Goal: Task Accomplishment & Management: Use online tool/utility

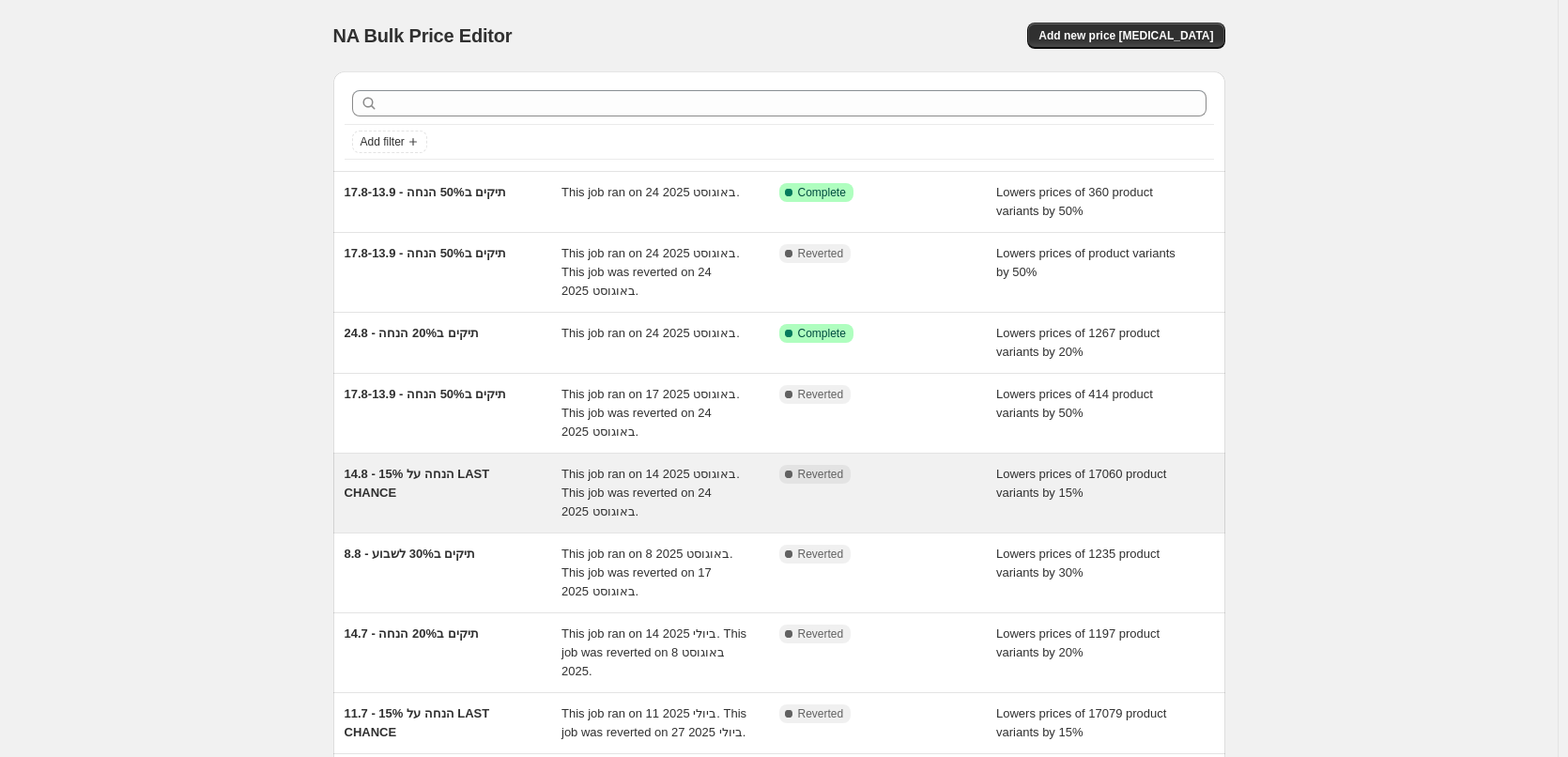
click at [508, 528] on div "14.8 - 15% הנחה על LAST CHANCE This job ran on 14 באוגוסט 2025. This job was re…" at bounding box center [779, 493] width 892 height 79
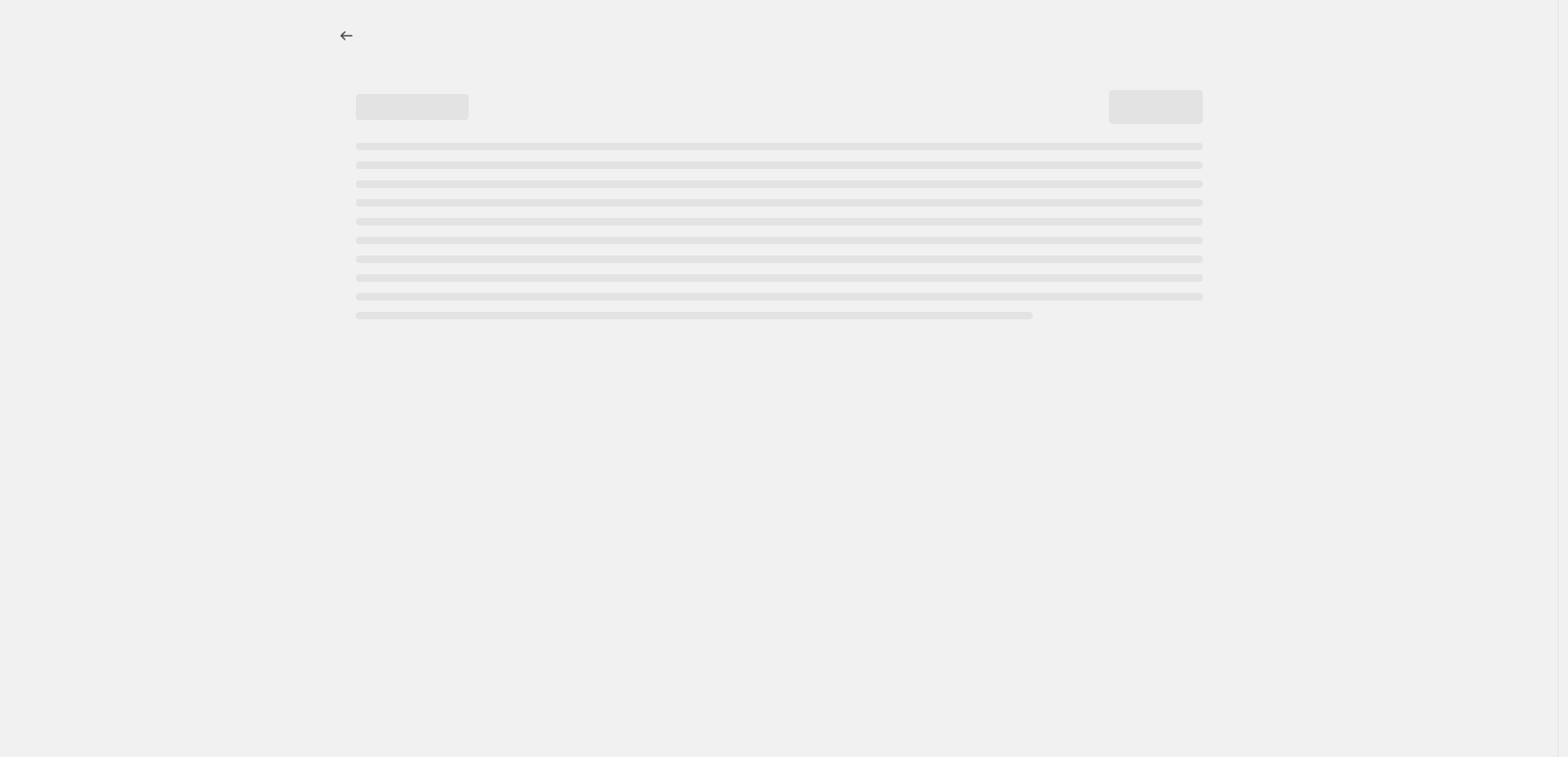
select select "percentage"
select select "collection"
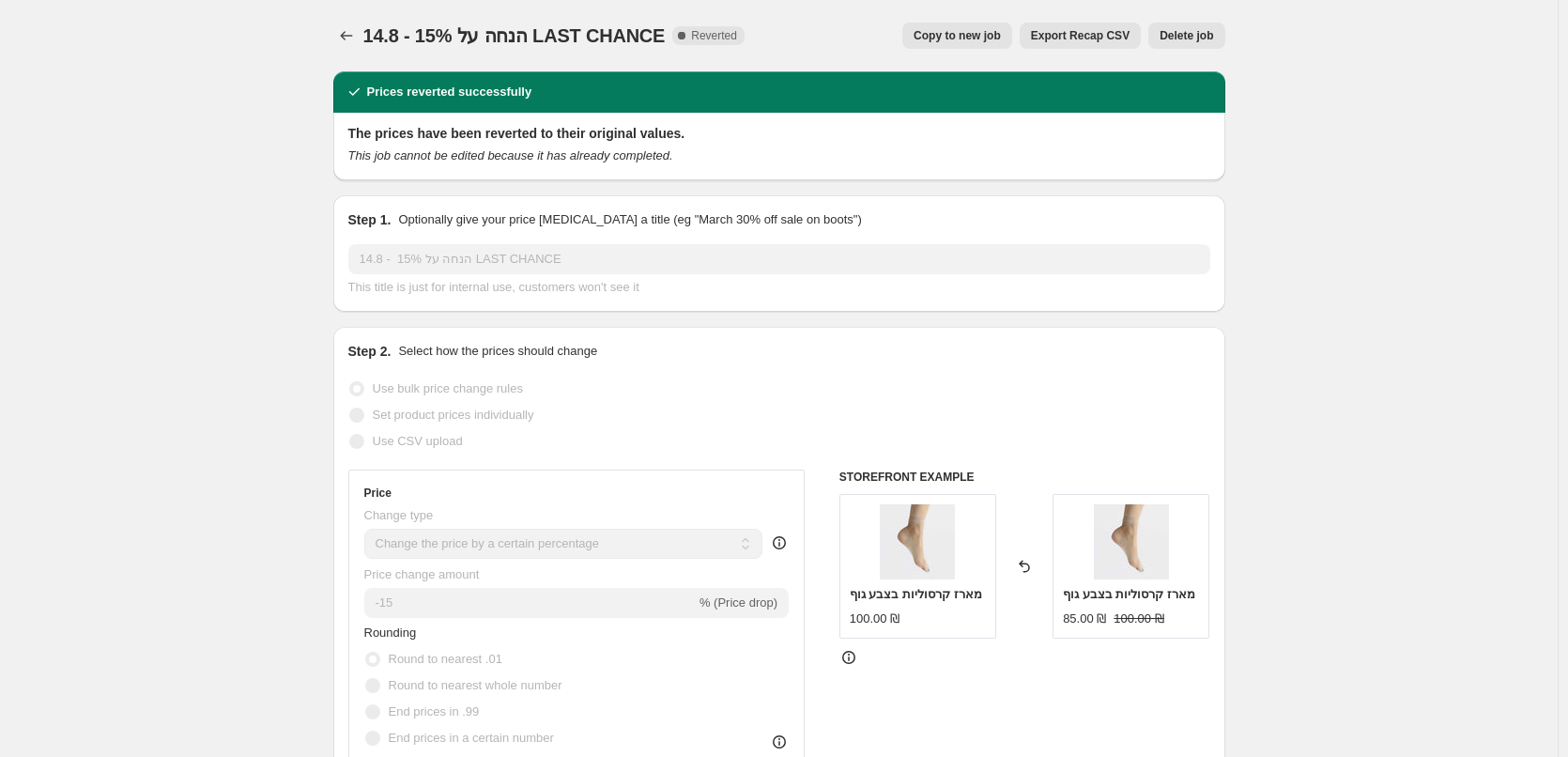
click at [962, 46] on button "Copy to new job" at bounding box center [957, 36] width 110 height 27
select select "percentage"
select select "collection"
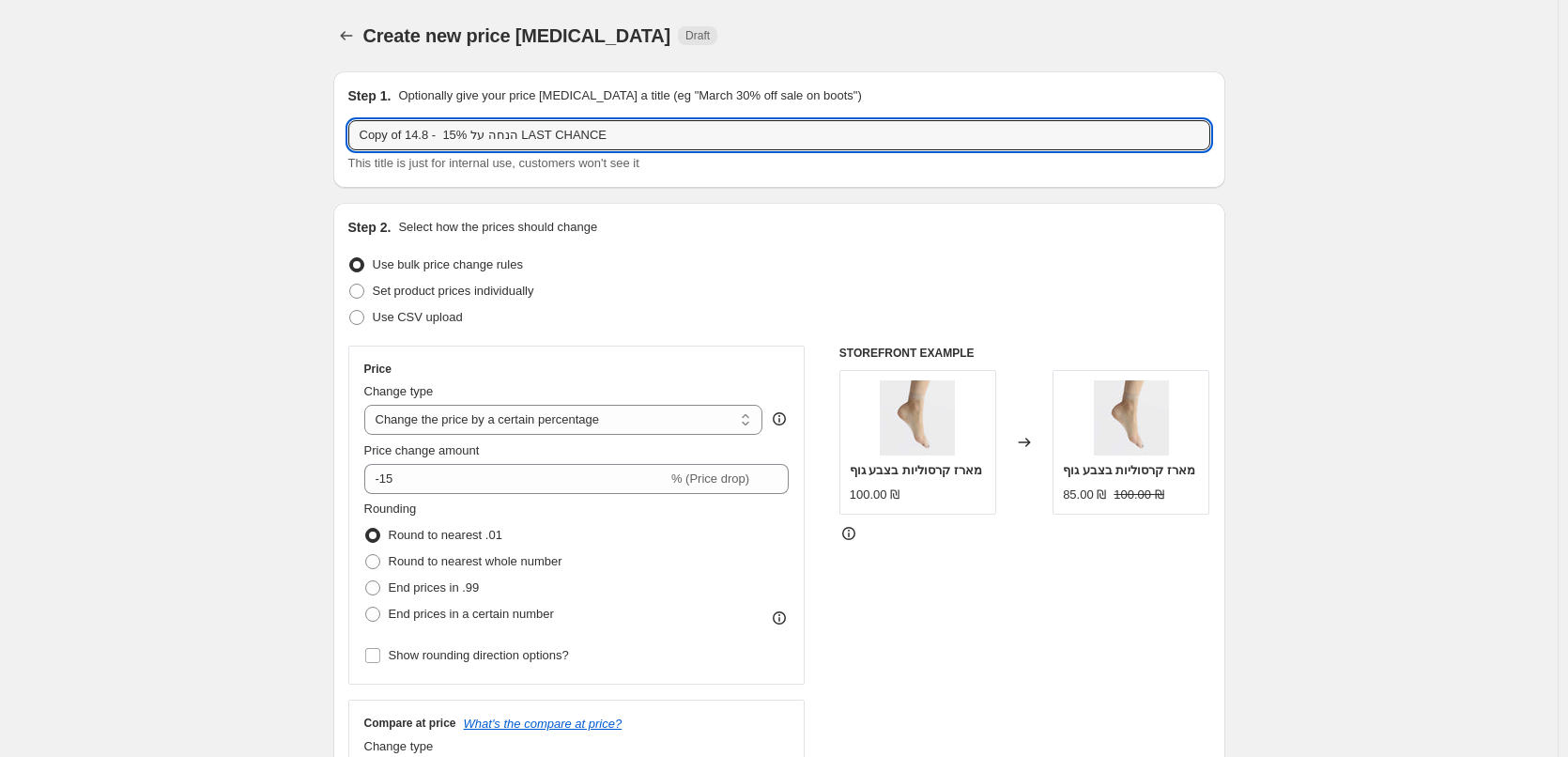
drag, startPoint x: 614, startPoint y: 143, endPoint x: 319, endPoint y: 153, distance: 295.2
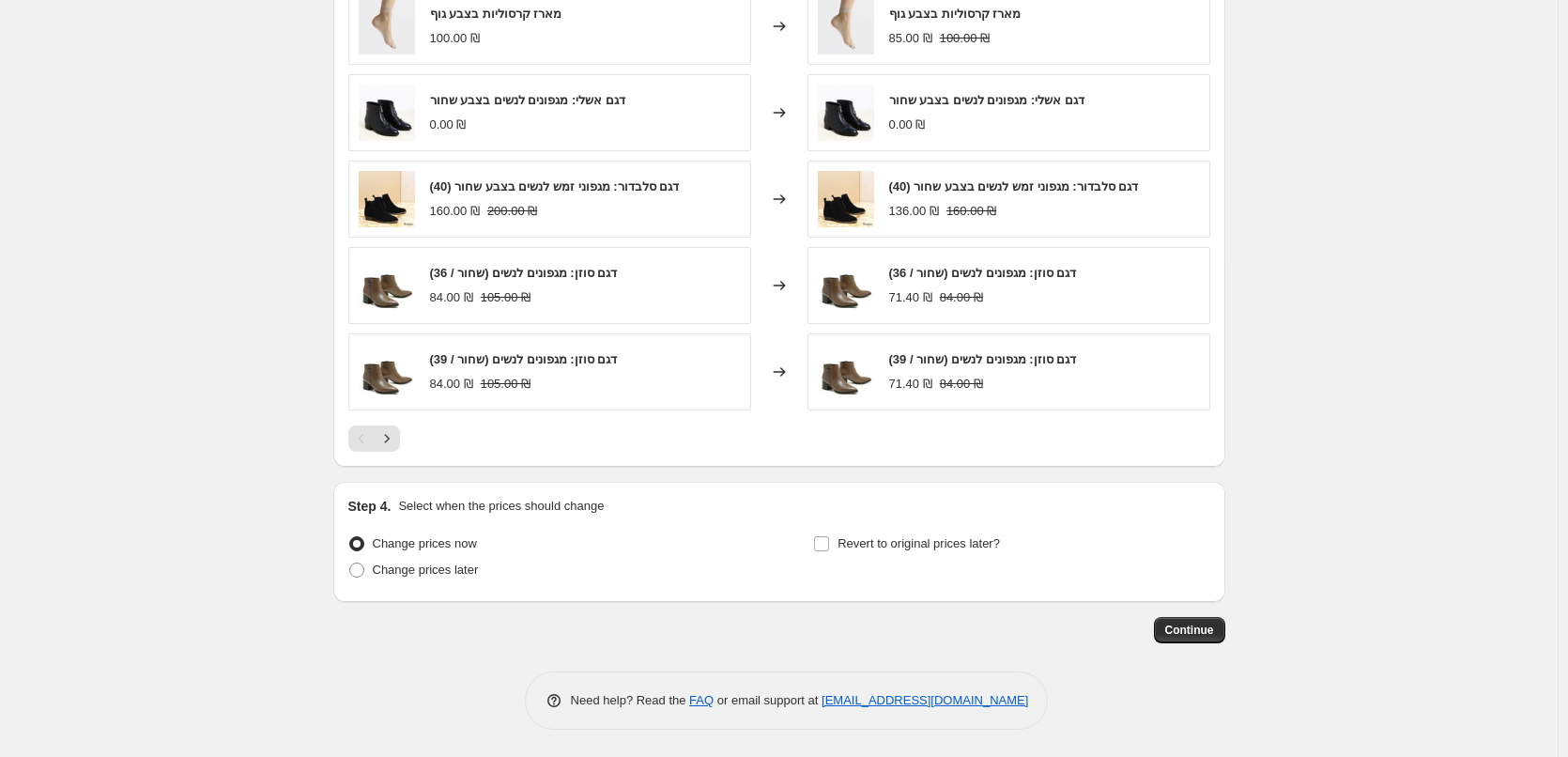
scroll to position [1333, 0]
type input "26.8-31.8 - 15% על אאוטלט"
click at [1213, 635] on span "Continue" at bounding box center [1189, 629] width 49 height 15
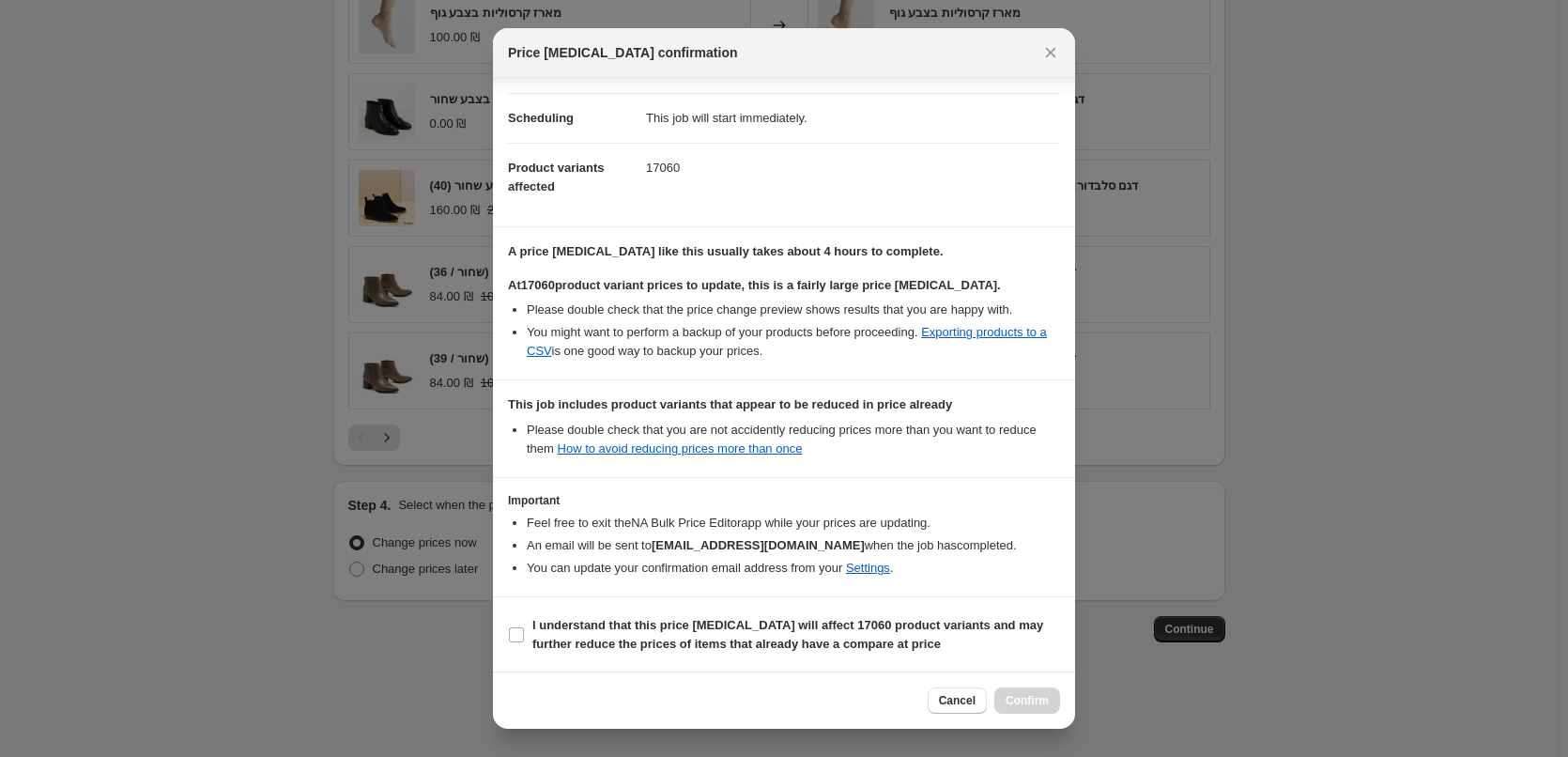
scroll to position [137, 0]
click at [512, 629] on input "I understand that this price [MEDICAL_DATA] will affect 17060 product variants …" at bounding box center [516, 634] width 15 height 15
checkbox input "true"
click at [1046, 706] on span "Confirm" at bounding box center [1027, 701] width 43 height 15
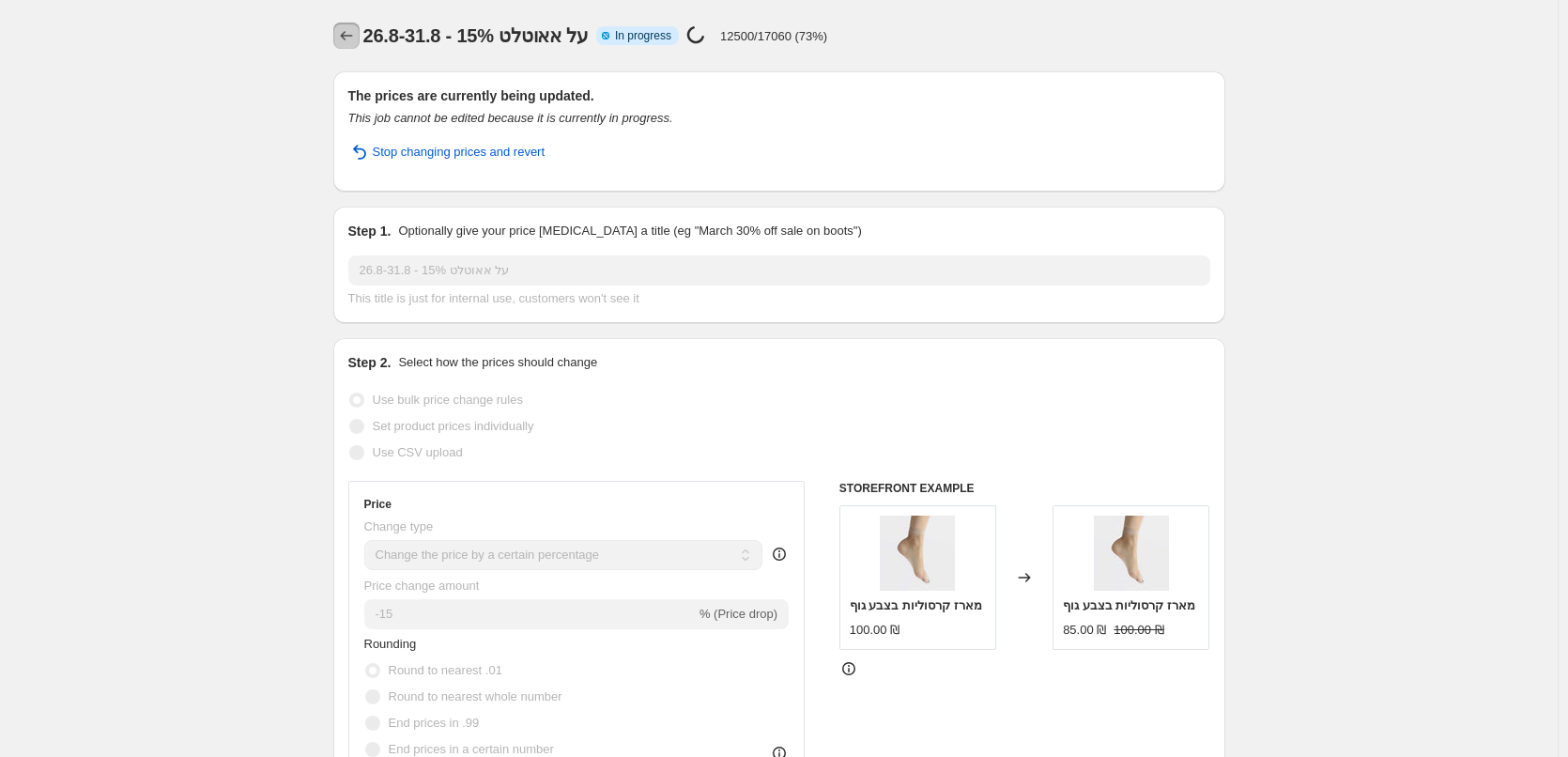
click at [352, 30] on icon "Price change jobs" at bounding box center [346, 36] width 19 height 19
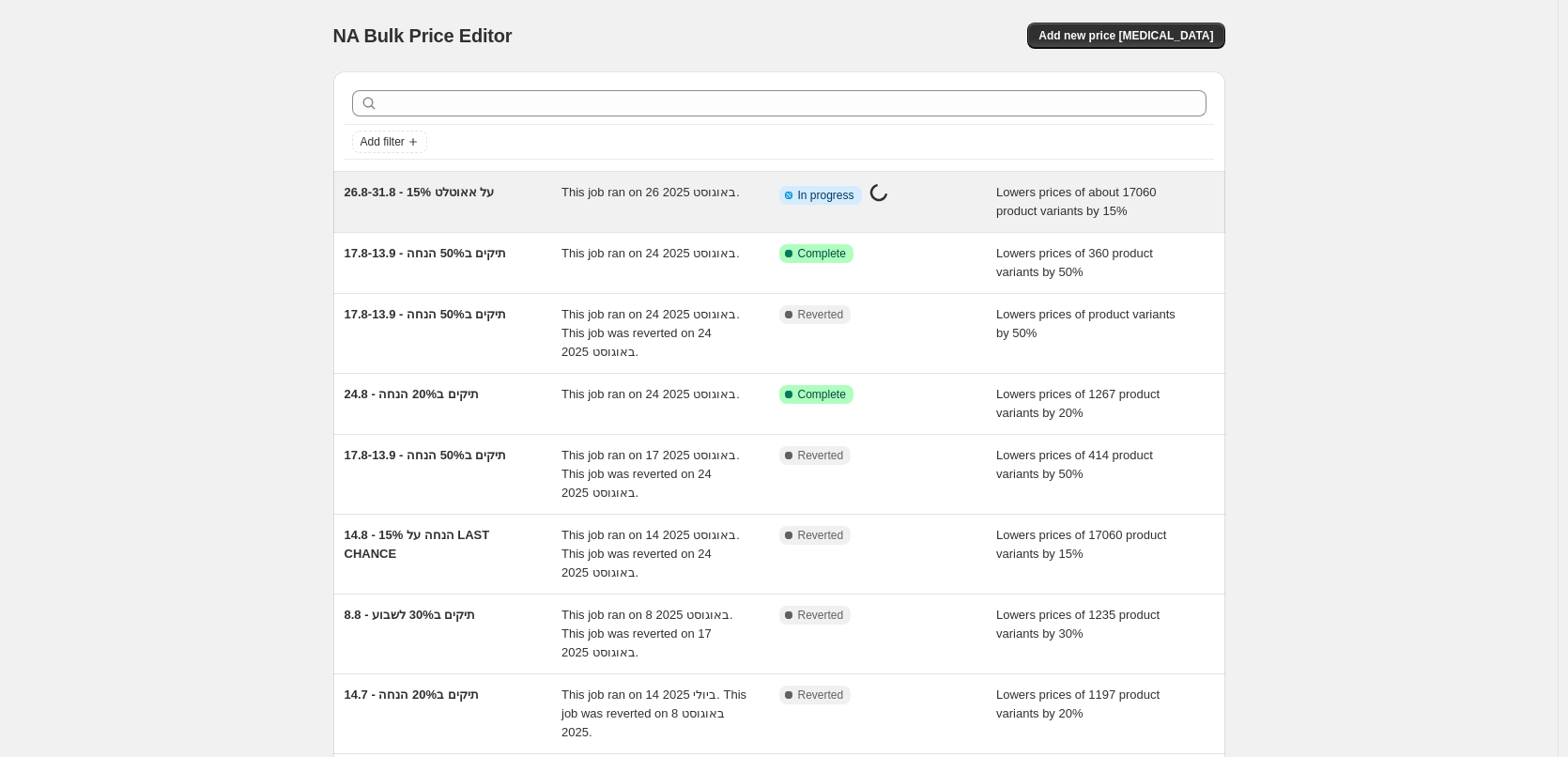
click at [557, 207] on div "26.8-31.8 - 15% על אאוטלט" at bounding box center [453, 201] width 218 height 37
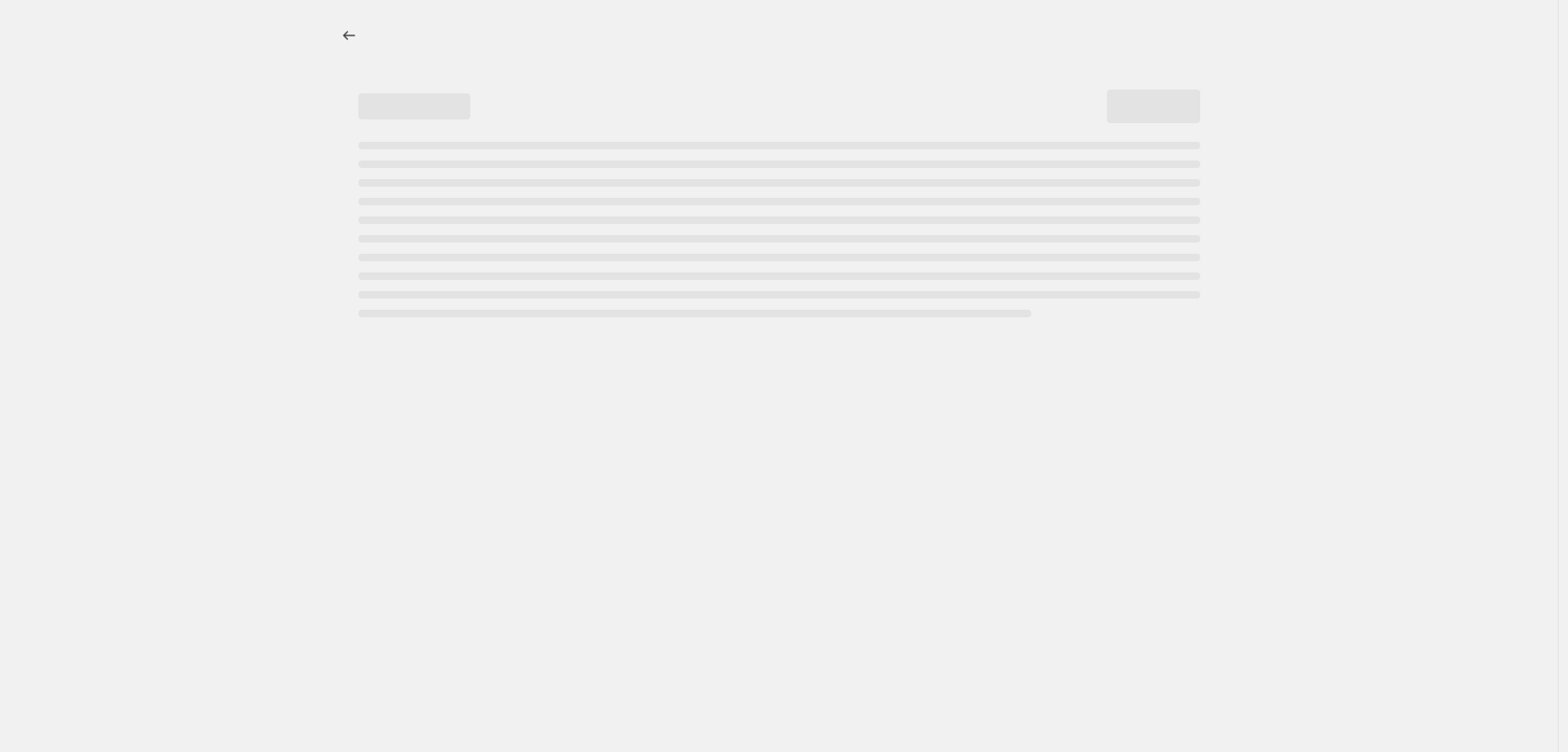
select select "percentage"
select select "collection"
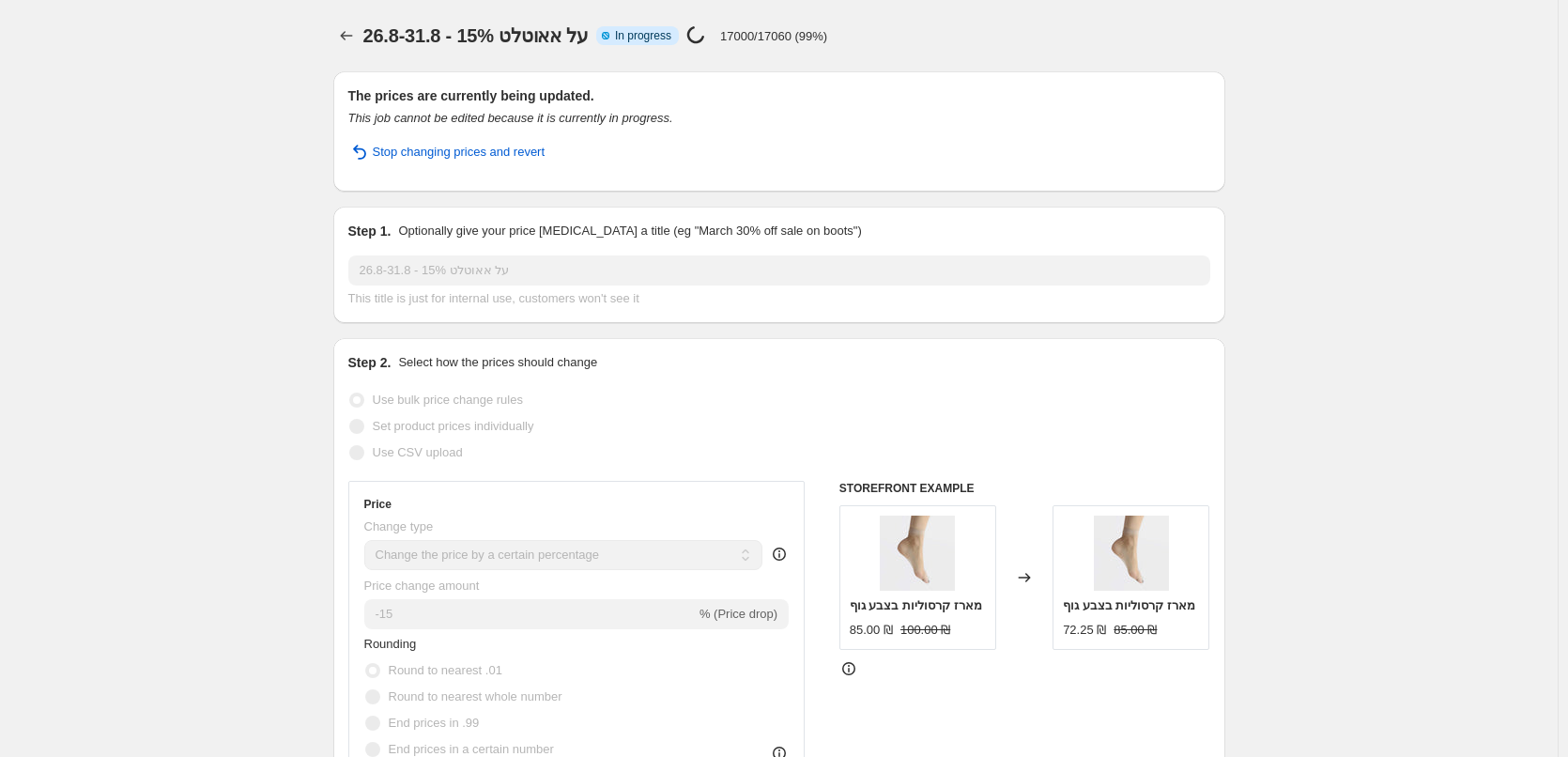
select select "percentage"
select select "collection"
